Goal: Navigation & Orientation: Find specific page/section

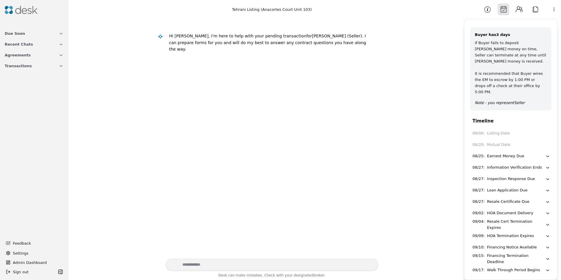
click at [506, 164] on div "Information Verification Ends" at bounding box center [514, 167] width 55 height 6
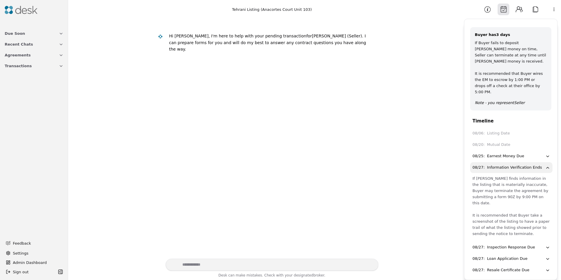
click at [509, 164] on div "Information Verification Ends" at bounding box center [514, 167] width 55 height 6
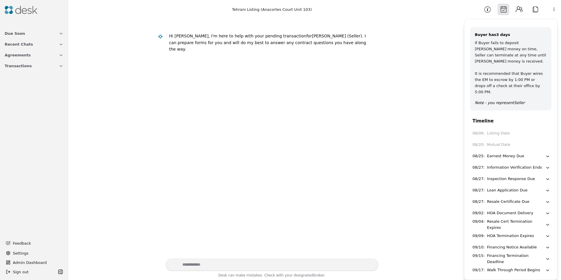
click at [503, 210] on div "HOA Document Delivery" at bounding box center [510, 213] width 46 height 6
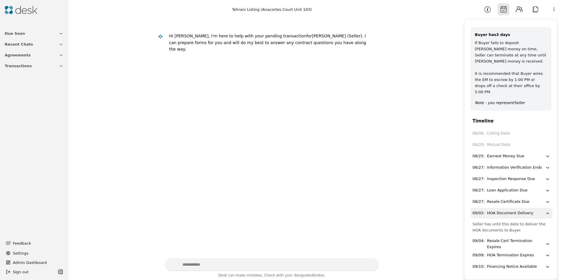
click at [505, 210] on div "HOA Document Delivery" at bounding box center [510, 213] width 46 height 6
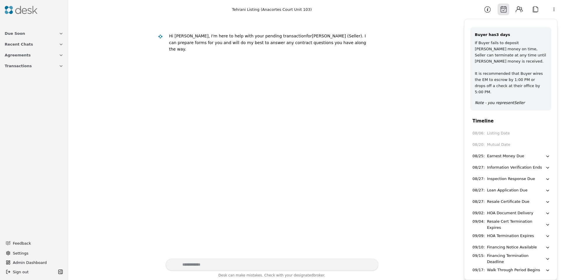
click at [505, 210] on div "HOA Document Delivery" at bounding box center [510, 213] width 46 height 6
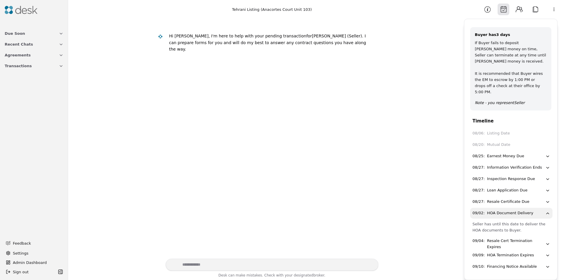
click at [506, 210] on div "HOA Document Delivery" at bounding box center [510, 213] width 46 height 6
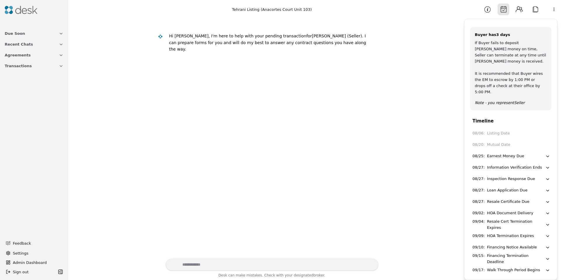
click at [532, 9] on button "Attach" at bounding box center [535, 10] width 12 height 12
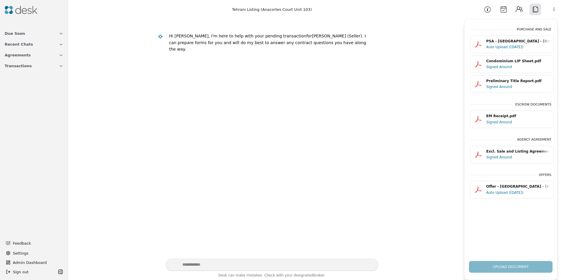
click at [503, 44] on div "PSA - Tehrani - 08/18/2025.pdf" at bounding box center [518, 42] width 64 height 6
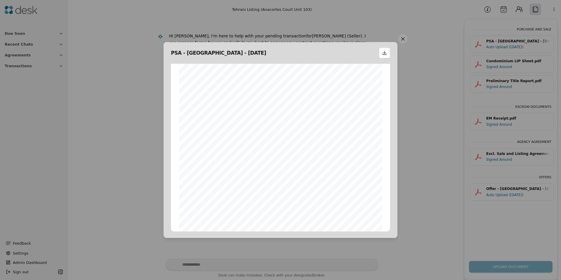
scroll to position [8, 0]
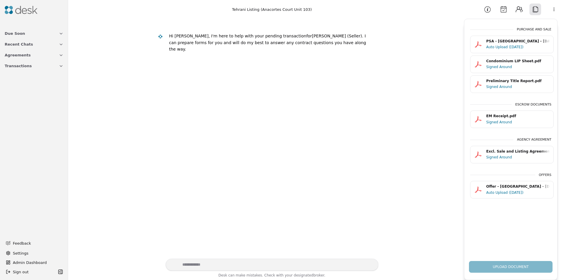
click at [503, 14] on button "Calendar" at bounding box center [503, 10] width 12 height 12
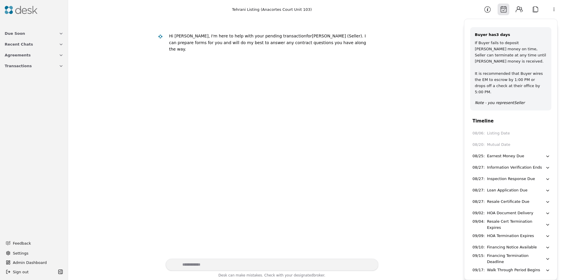
click at [17, 13] on img at bounding box center [21, 10] width 33 height 8
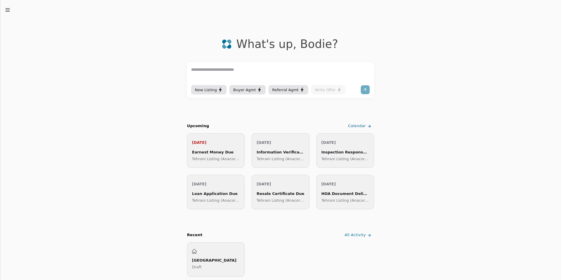
drag, startPoint x: 6, startPoint y: 7, endPoint x: 5, endPoint y: 15, distance: 7.6
click at [6, 7] on icon "button" at bounding box center [8, 10] width 6 height 6
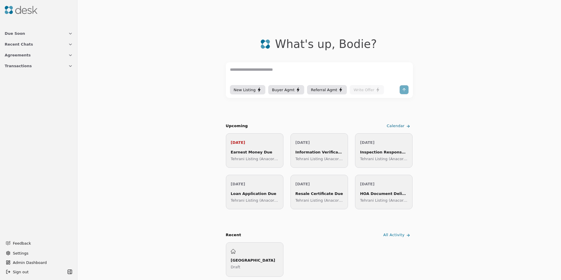
click at [17, 259] on span "Admin Dashboard" at bounding box center [42, 262] width 59 height 6
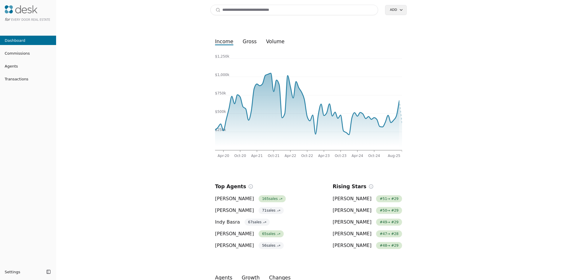
click at [240, 13] on input at bounding box center [294, 10] width 168 height 11
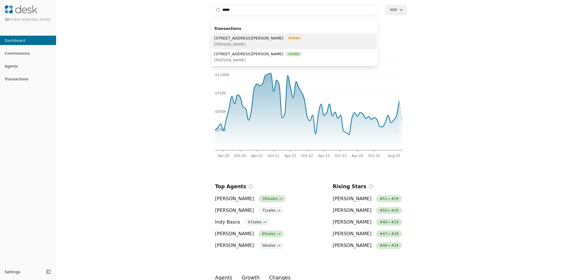
type input "****"
click at [240, 43] on span "Shirley Zhang" at bounding box center [258, 44] width 89 height 6
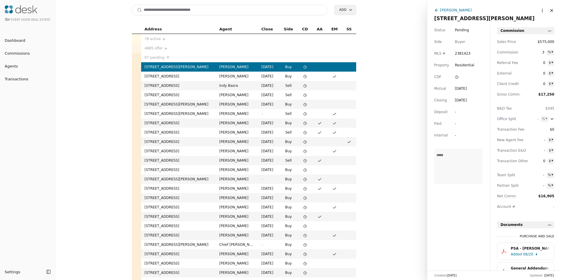
drag, startPoint x: 461, startPoint y: 11, endPoint x: 466, endPoint y: 12, distance: 4.8
click at [461, 11] on div "Shirley Zhang" at bounding box center [456, 10] width 32 height 6
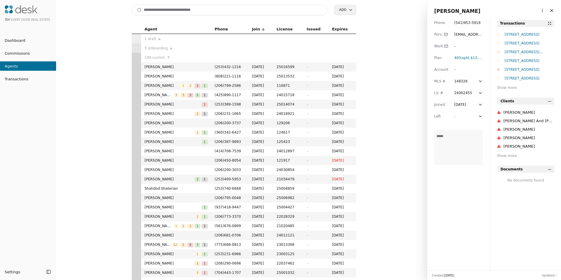
click at [537, 10] on html "for Every Door Real Estate Dashboard Commissions Agents Transactions Settings T…" at bounding box center [280, 140] width 561 height 280
click at [523, 32] on link "Navigate as Agent" at bounding box center [523, 32] width 35 height 6
click at [219, 8] on input at bounding box center [230, 10] width 196 height 11
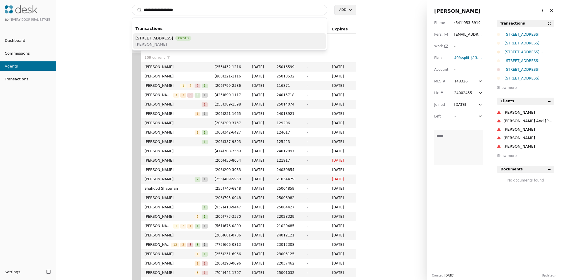
type input "**********"
click at [166, 38] on span "17708 128th Ave Ct E, Puyallup, WA 98374" at bounding box center [155, 38] width 38 height 6
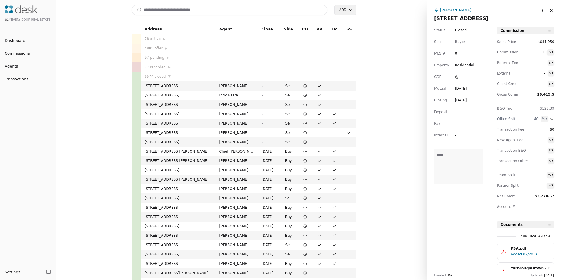
click at [456, 11] on div "Kayla Preston" at bounding box center [456, 10] width 32 height 6
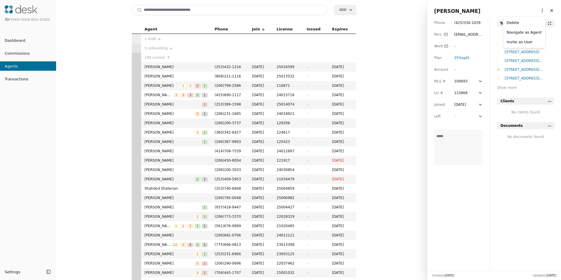
click at [536, 11] on html "for Every Door Real Estate Dashboard Commissions Agents Transactions Settings T…" at bounding box center [280, 140] width 561 height 280
click at [525, 30] on link "Navigate as Agent" at bounding box center [523, 32] width 35 height 6
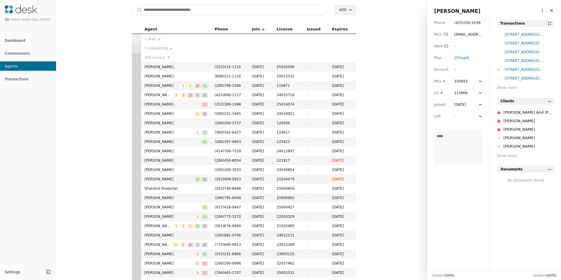
click at [213, 7] on input at bounding box center [230, 10] width 196 height 11
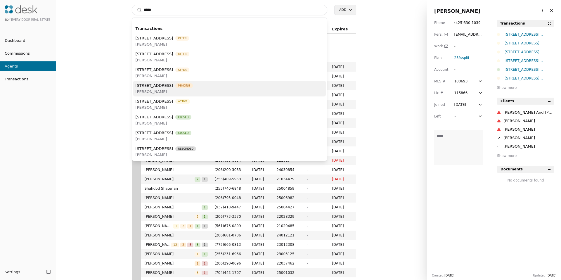
type input "*****"
click at [193, 91] on span "Erik Vordahl" at bounding box center [164, 91] width 57 height 6
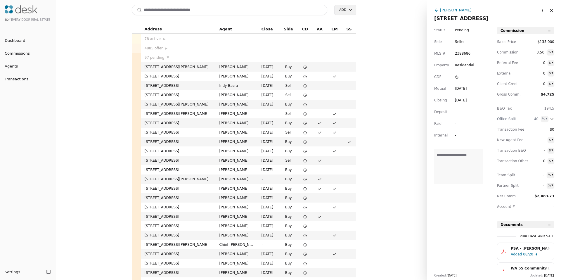
click at [456, 9] on div "Erik Vordahl" at bounding box center [456, 10] width 32 height 6
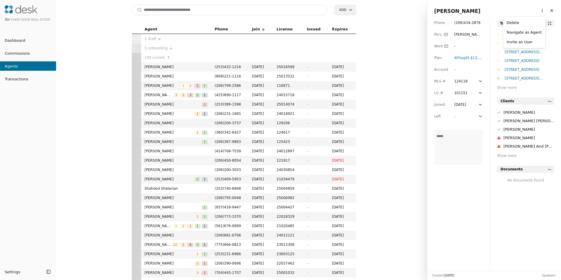
click at [539, 11] on html "for Every Door Real Estate Dashboard Commissions Agents Transactions Settings T…" at bounding box center [280, 140] width 561 height 280
click at [520, 32] on link "Navigate as Agent" at bounding box center [523, 32] width 35 height 6
click at [527, 41] on div "18501 52nd Avenue W Unit 83, Lynnwood, WA 98037" at bounding box center [529, 43] width 50 height 6
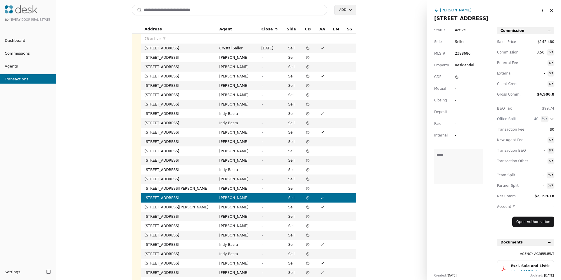
click at [166, 8] on input at bounding box center [230, 10] width 196 height 11
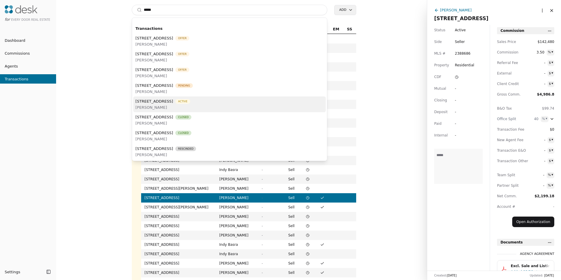
type input "*****"
click at [190, 108] on span "Erik Vordahl" at bounding box center [163, 107] width 55 height 6
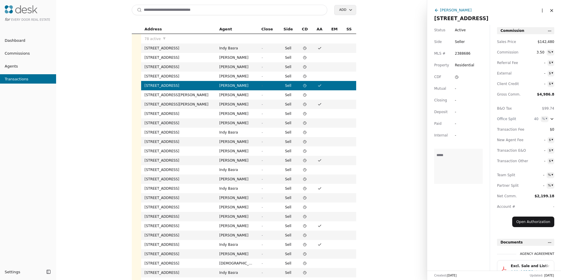
click at [182, 9] on input at bounding box center [230, 10] width 196 height 11
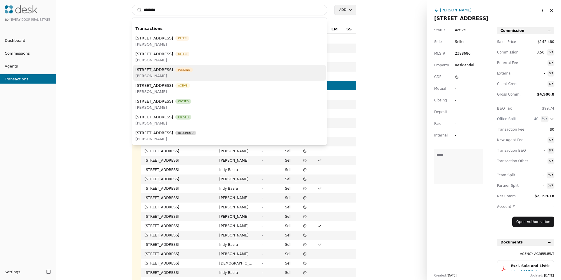
type input "********"
click at [193, 74] on span "Erik Vordahl" at bounding box center [164, 76] width 57 height 6
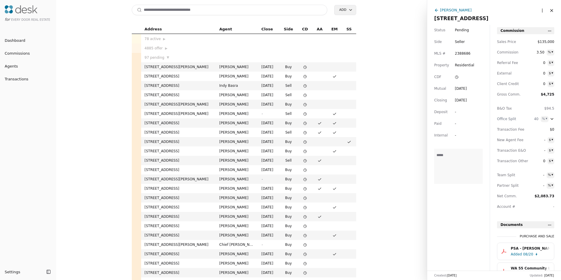
click at [178, 12] on input at bounding box center [230, 10] width 196 height 11
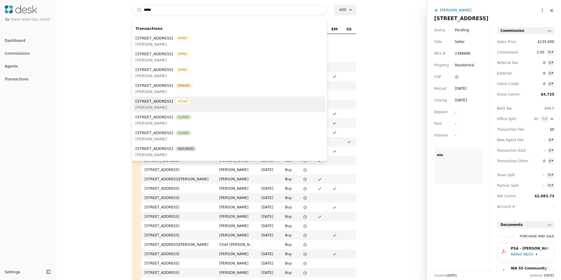
type input "*****"
click at [173, 103] on span "18501 52nd Avenue W Unit 83, Lynnwood, WA 98037" at bounding box center [155, 101] width 38 height 6
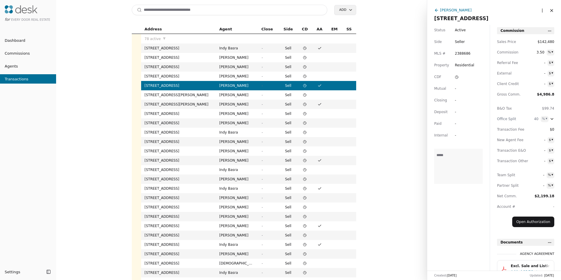
click at [179, 12] on input at bounding box center [230, 10] width 196 height 11
click at [261, 12] on input "********" at bounding box center [230, 10] width 196 height 11
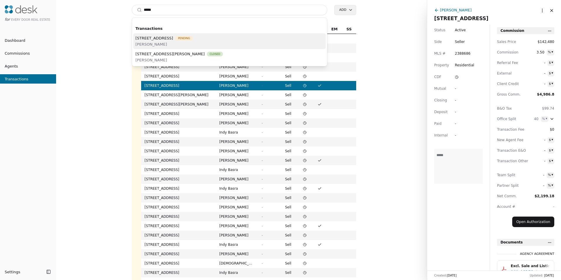
type input "****"
click at [173, 40] on span "8315 17th Avenue NW, Seattle, WA 98117" at bounding box center [155, 38] width 38 height 6
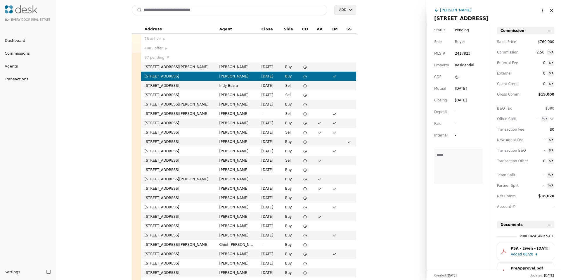
drag, startPoint x: 447, startPoint y: 11, endPoint x: 465, endPoint y: 15, distance: 18.4
click at [447, 11] on div "Emily Anderson" at bounding box center [456, 10] width 32 height 6
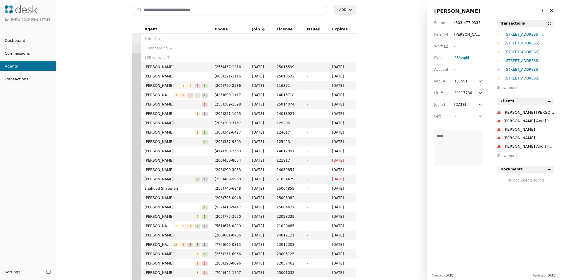
click at [537, 11] on html "for Every Door Real Estate Dashboard Commissions Agents Transactions Settings T…" at bounding box center [280, 140] width 561 height 280
click at [527, 33] on link "Navigate as Agent" at bounding box center [523, 32] width 35 height 6
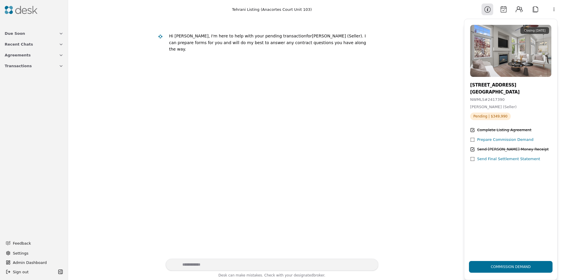
click at [501, 11] on button "Calendar" at bounding box center [503, 10] width 12 height 12
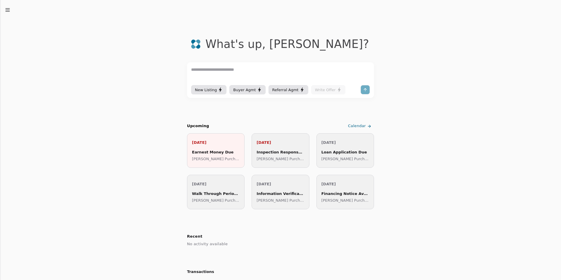
click at [7, 9] on icon "button" at bounding box center [8, 10] width 6 height 6
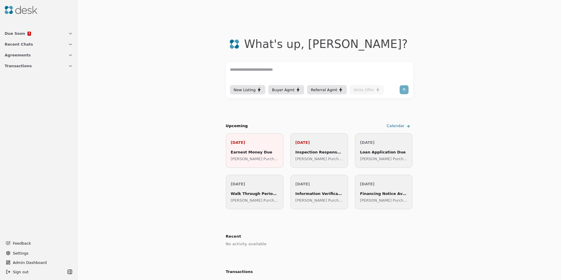
click at [17, 67] on span "Transactions" at bounding box center [18, 66] width 27 height 6
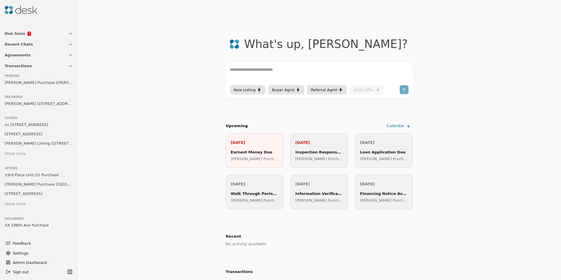
click at [27, 85] on span "Mendez Purchase (Corbin Drive)" at bounding box center [39, 82] width 68 height 6
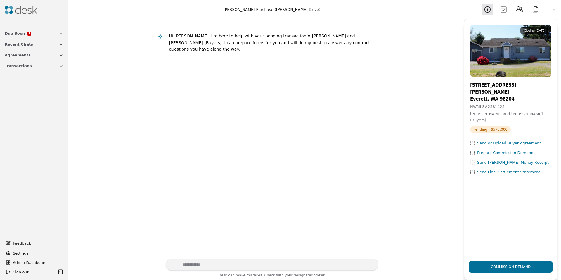
click at [502, 13] on button "Calendar" at bounding box center [503, 10] width 12 height 12
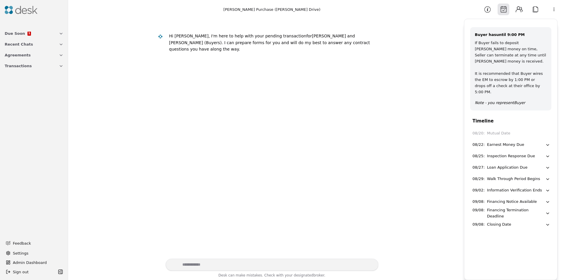
click at [522, 8] on button "Contacts" at bounding box center [519, 10] width 12 height 12
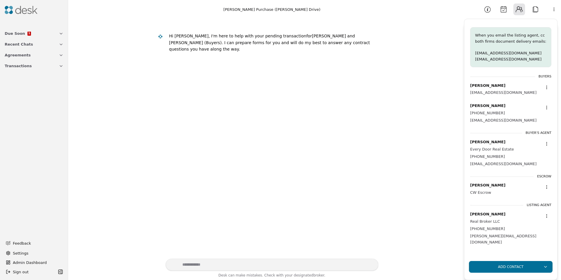
click at [534, 10] on button "Attach" at bounding box center [535, 10] width 12 height 12
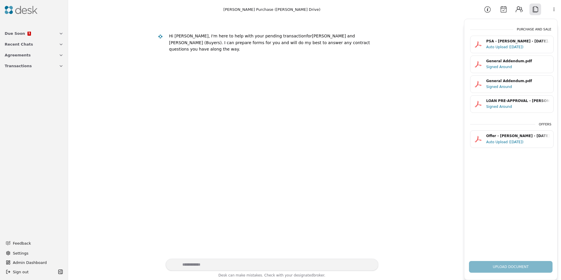
click at [504, 10] on button "Calendar" at bounding box center [503, 10] width 12 height 12
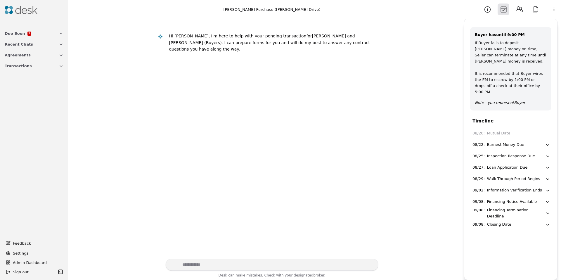
click at [534, 9] on button "Attach" at bounding box center [535, 10] width 12 height 12
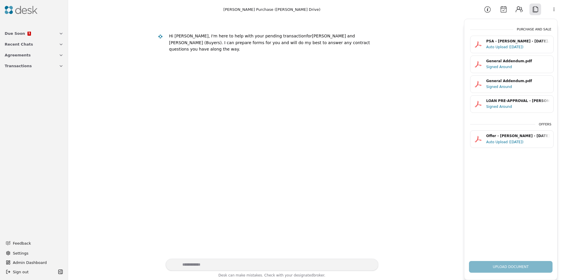
click at [499, 9] on button "Calendar" at bounding box center [503, 10] width 12 height 12
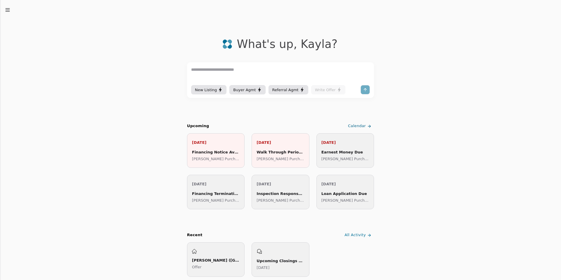
click at [9, 11] on line "button" at bounding box center [8, 11] width 4 height 0
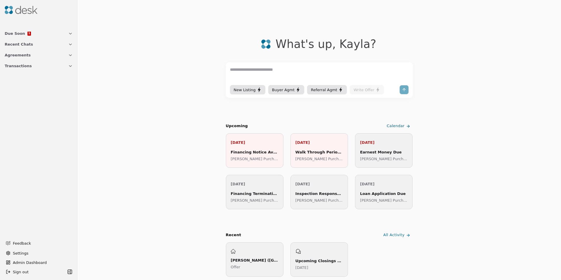
click at [19, 65] on span "Transactions" at bounding box center [18, 66] width 27 height 6
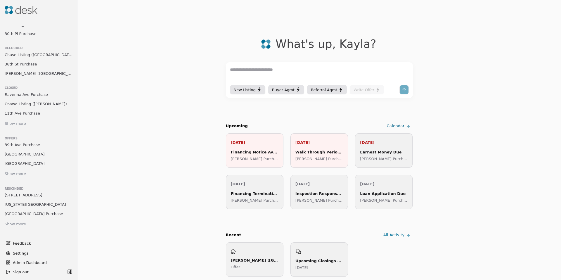
scroll to position [125, 0]
click at [22, 221] on div "Show more" at bounding box center [15, 224] width 21 height 6
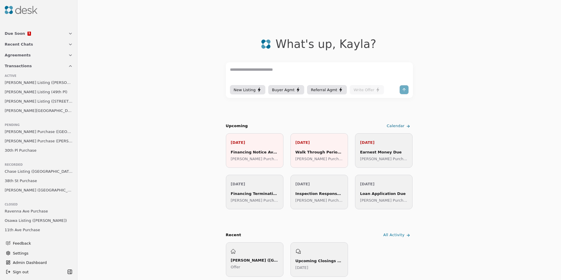
scroll to position [1, 0]
click at [17, 58] on button "Agreements" at bounding box center [38, 53] width 75 height 11
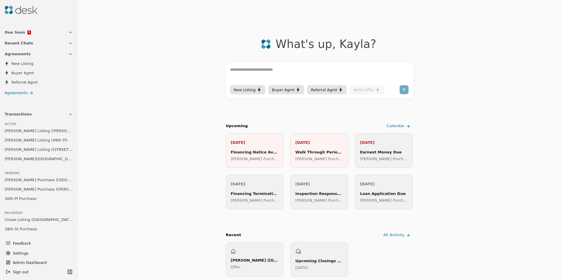
click at [21, 90] on span "Agreements" at bounding box center [16, 93] width 23 height 6
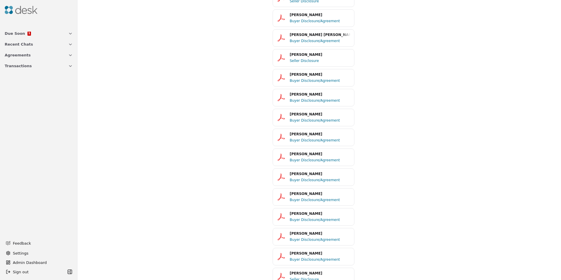
scroll to position [3896, 0]
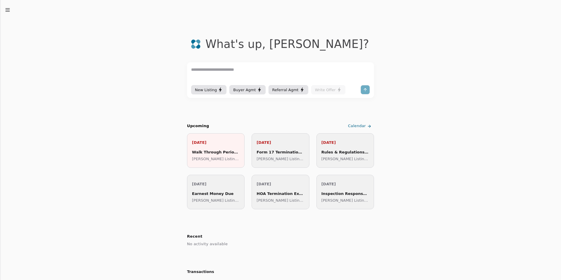
click at [6, 10] on line "button" at bounding box center [8, 10] width 4 height 0
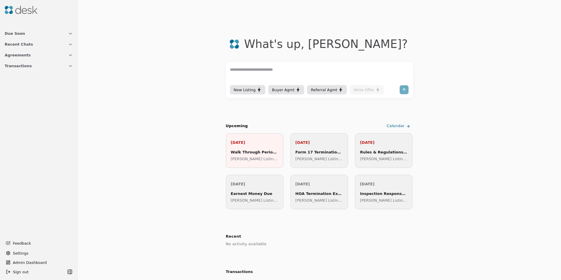
click at [20, 64] on span "Transactions" at bounding box center [18, 66] width 27 height 6
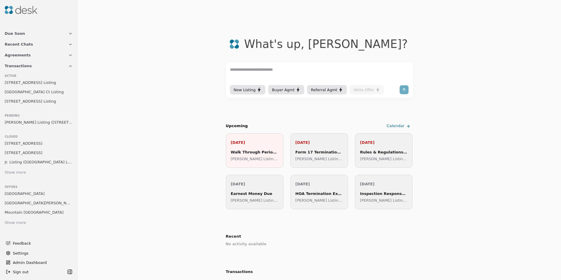
click at [29, 124] on span "Granado Listing (52nd Avenue Unit 83)" at bounding box center [39, 122] width 68 height 6
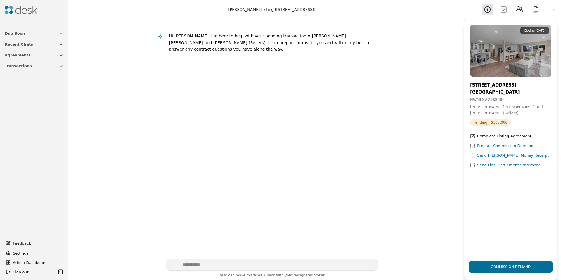
click at [506, 11] on button "Calendar" at bounding box center [503, 10] width 12 height 12
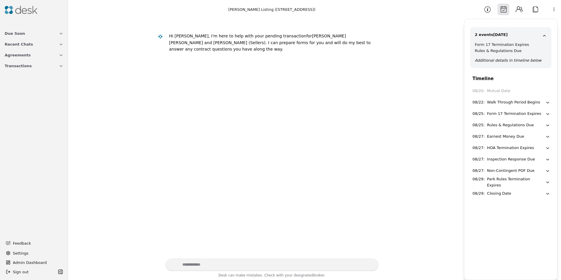
click at [491, 10] on button "Information" at bounding box center [487, 10] width 12 height 12
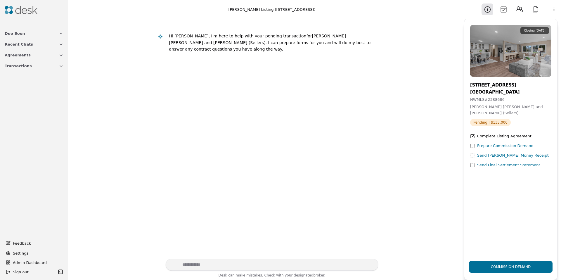
click at [515, 8] on button "Contacts" at bounding box center [519, 10] width 12 height 12
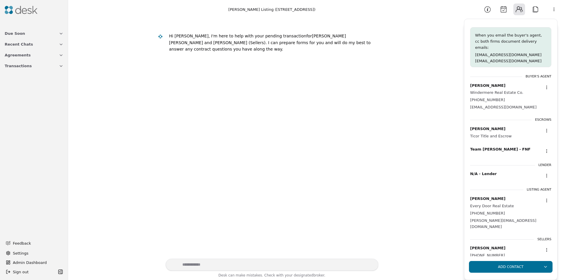
click at [502, 12] on button "Calendar" at bounding box center [503, 10] width 12 height 12
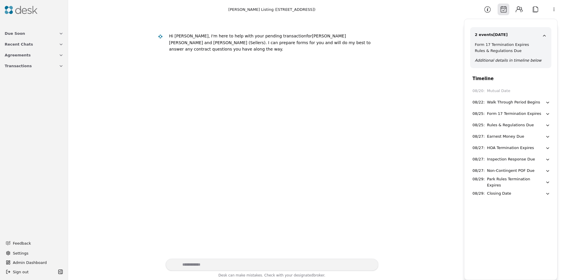
click at [539, 9] on button "Attach" at bounding box center [535, 10] width 12 height 12
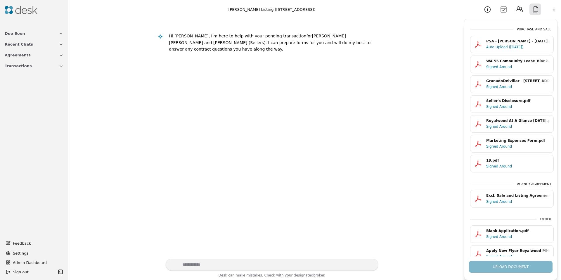
click at [508, 9] on button "Calendar" at bounding box center [503, 10] width 12 height 12
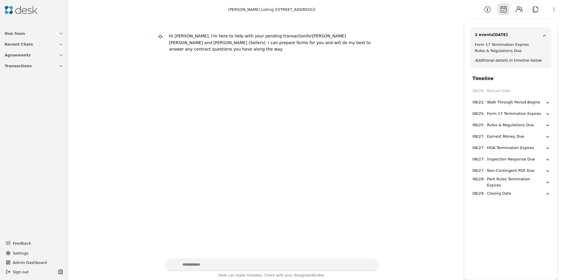
click at [489, 11] on button "Information" at bounding box center [487, 10] width 12 height 12
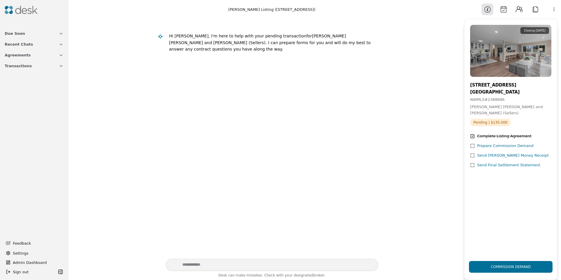
click at [502, 10] on button "Calendar" at bounding box center [503, 10] width 12 height 12
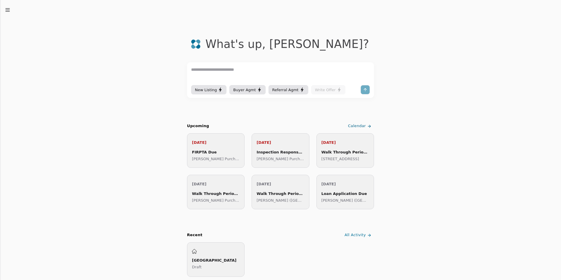
click at [7, 9] on icon "button" at bounding box center [8, 10] width 6 height 6
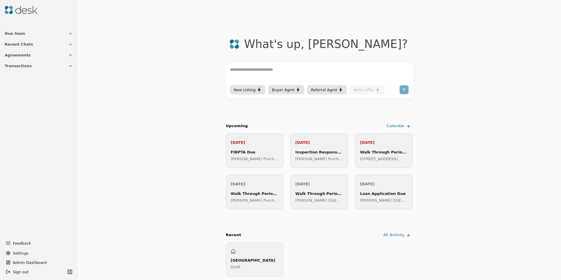
click at [15, 65] on span "Transactions" at bounding box center [18, 66] width 27 height 6
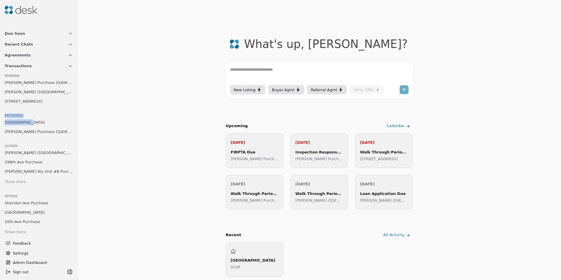
drag, startPoint x: 26, startPoint y: 123, endPoint x: 68, endPoint y: 108, distance: 44.9
click at [68, 108] on ul "Pending [PERSON_NAME] Purchase ([GEOGRAPHIC_DATA] ([GEOGRAPHIC_DATA]) [GEOGRAPH…" at bounding box center [38, 189] width 75 height 236
click at [34, 91] on span "[PERSON_NAME] ([GEOGRAPHIC_DATA])" at bounding box center [39, 92] width 68 height 6
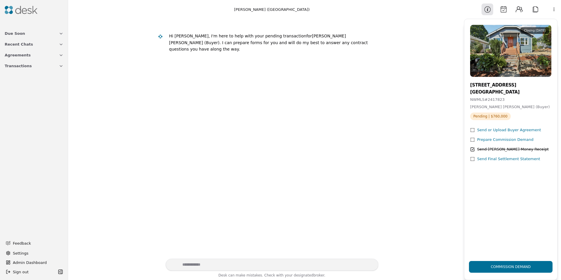
click at [502, 9] on button "Calendar" at bounding box center [503, 10] width 12 height 12
